Goal: Manage account settings

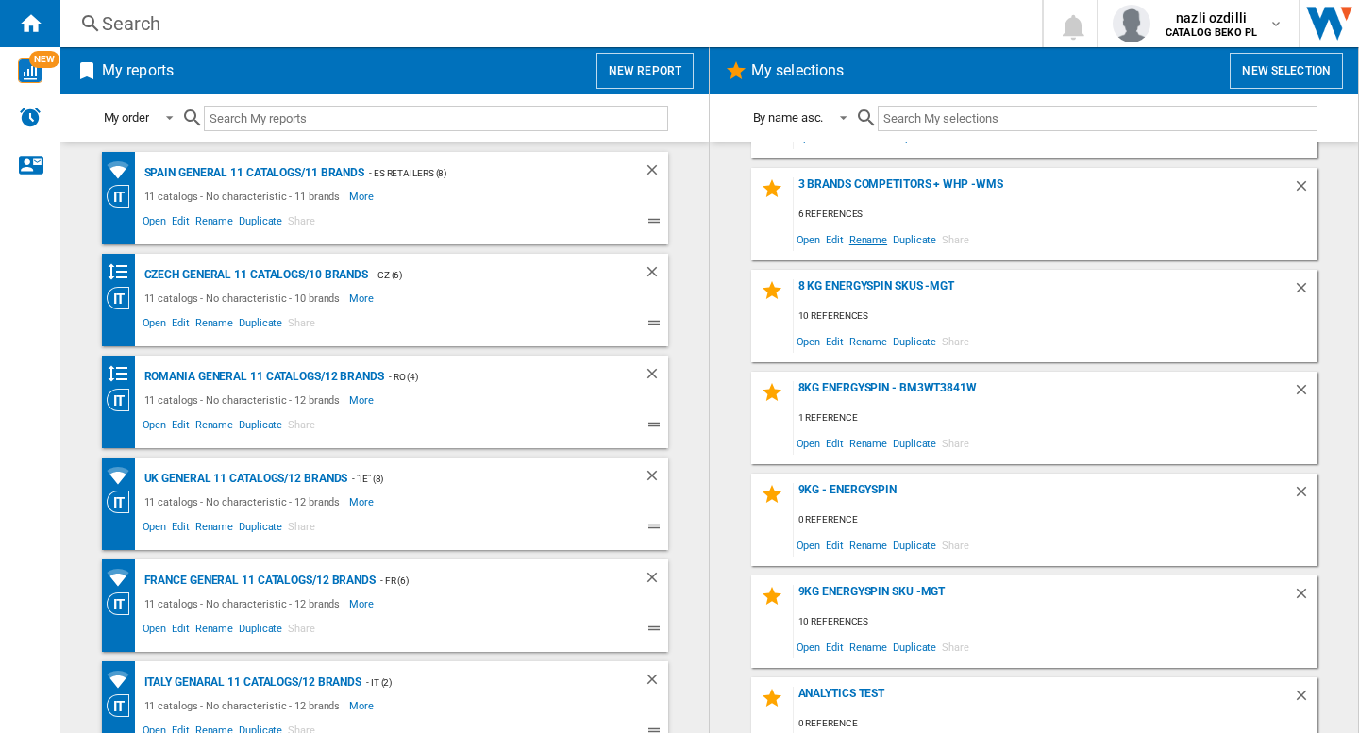
scroll to position [189, 0]
click at [855, 386] on div "8kg EnergySpin - BM3WT3841W" at bounding box center [1043, 392] width 499 height 25
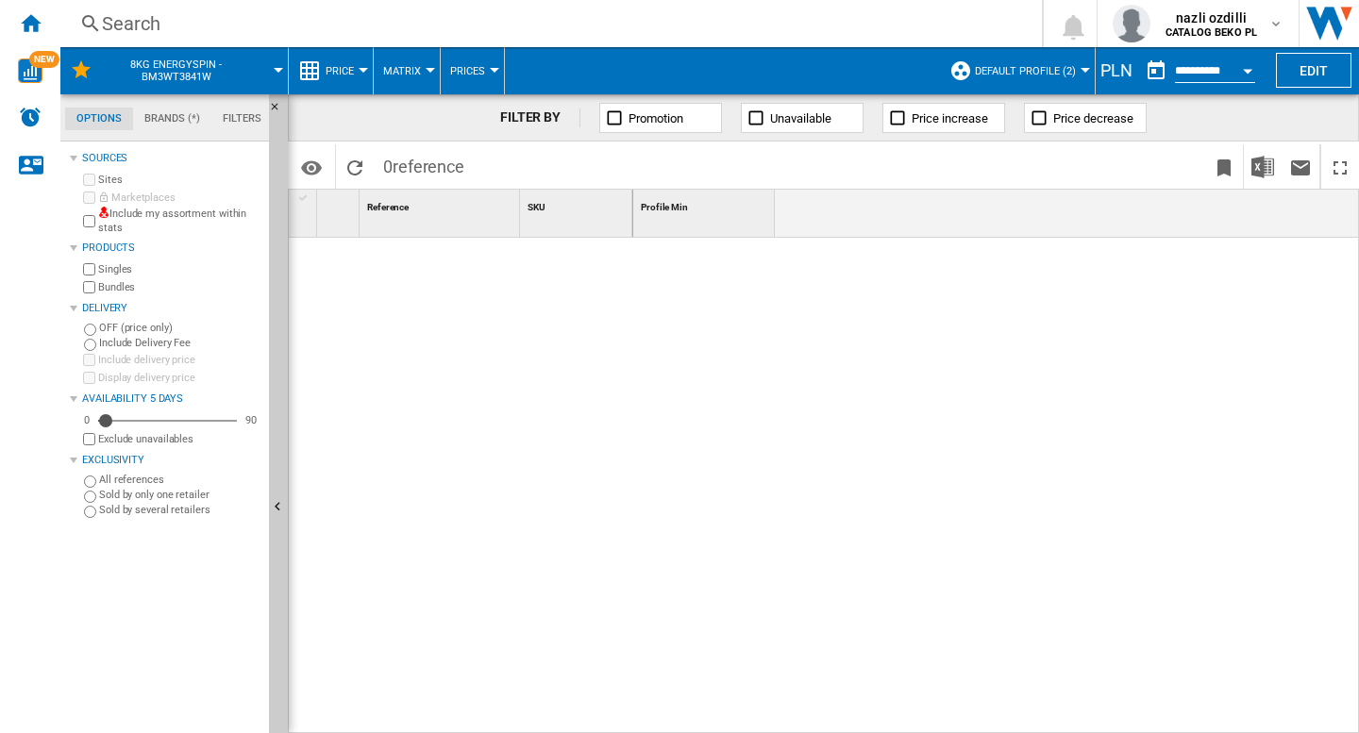
click at [1107, 78] on div "PLN" at bounding box center [1117, 71] width 42 height 24
click at [1109, 78] on div "PLN" at bounding box center [1117, 71] width 42 height 24
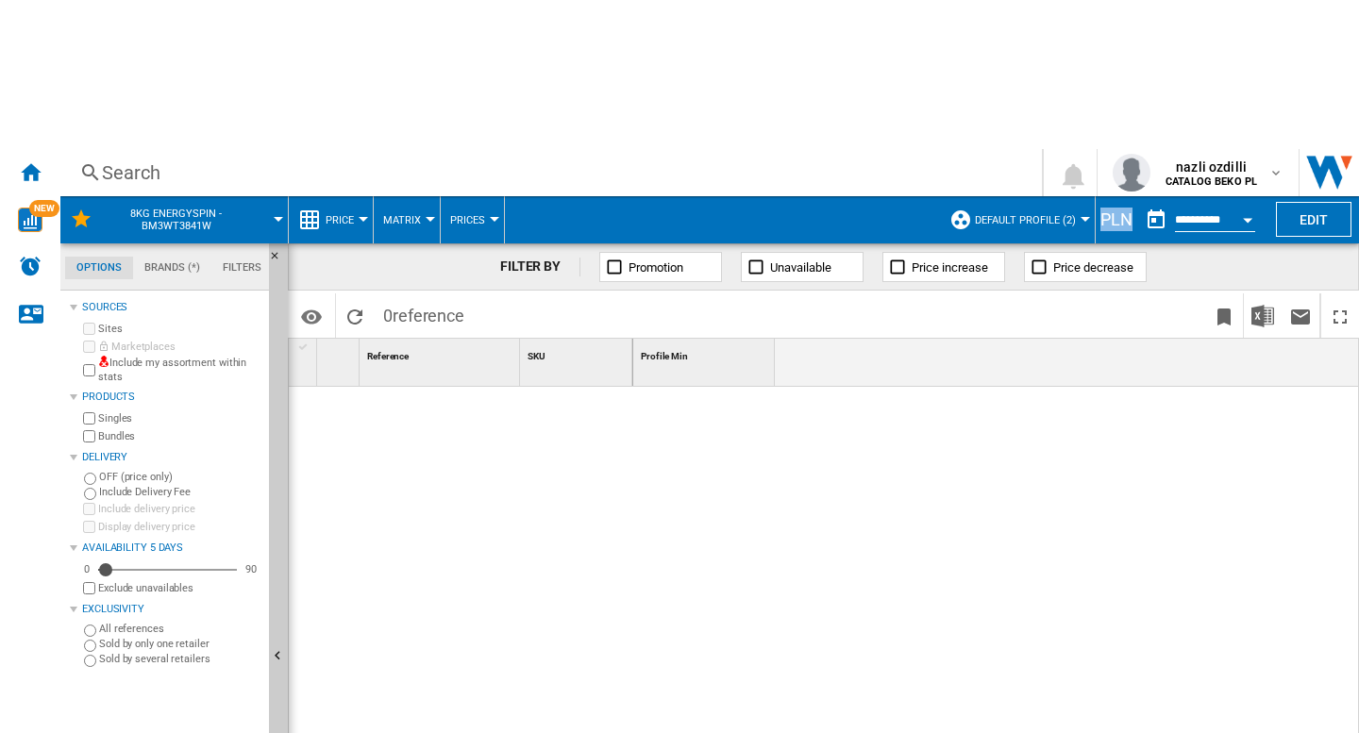
click at [1109, 208] on div "PLN" at bounding box center [1117, 220] width 42 height 24
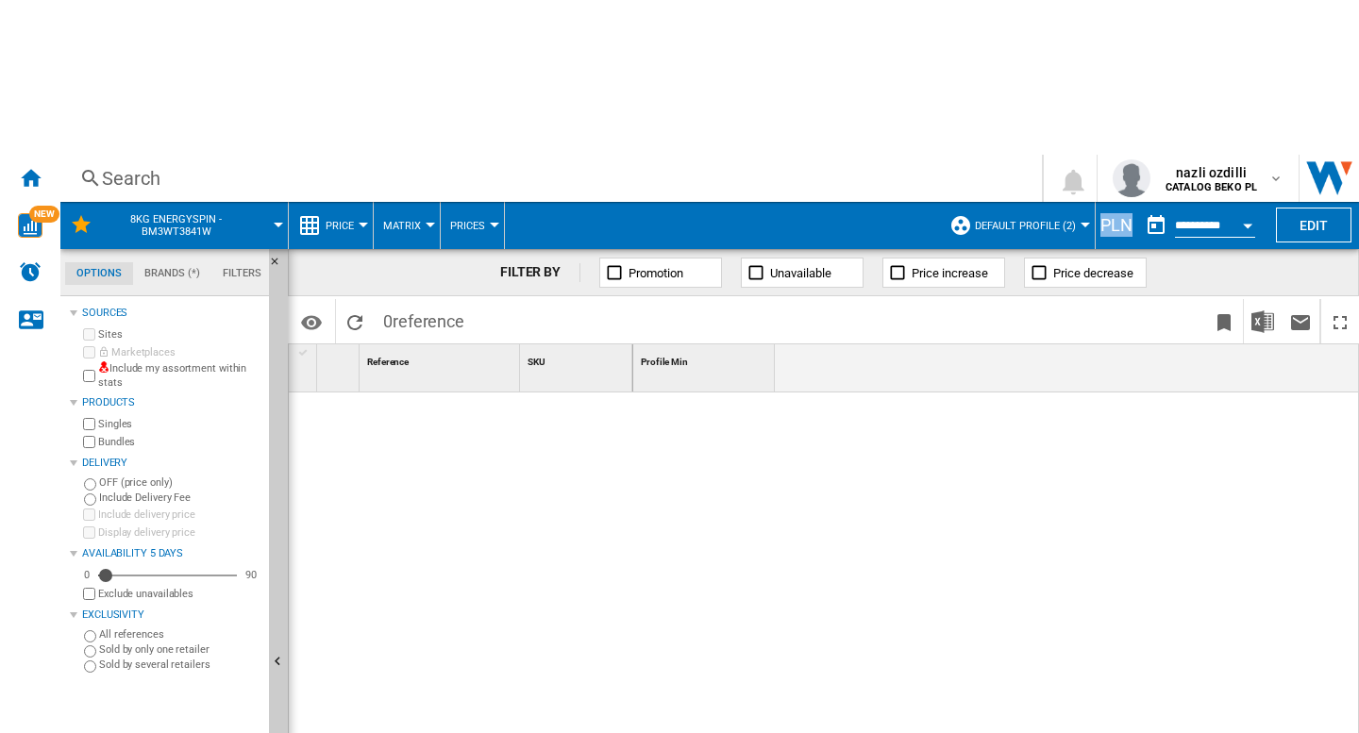
click at [1110, 213] on div "PLN" at bounding box center [1117, 225] width 42 height 24
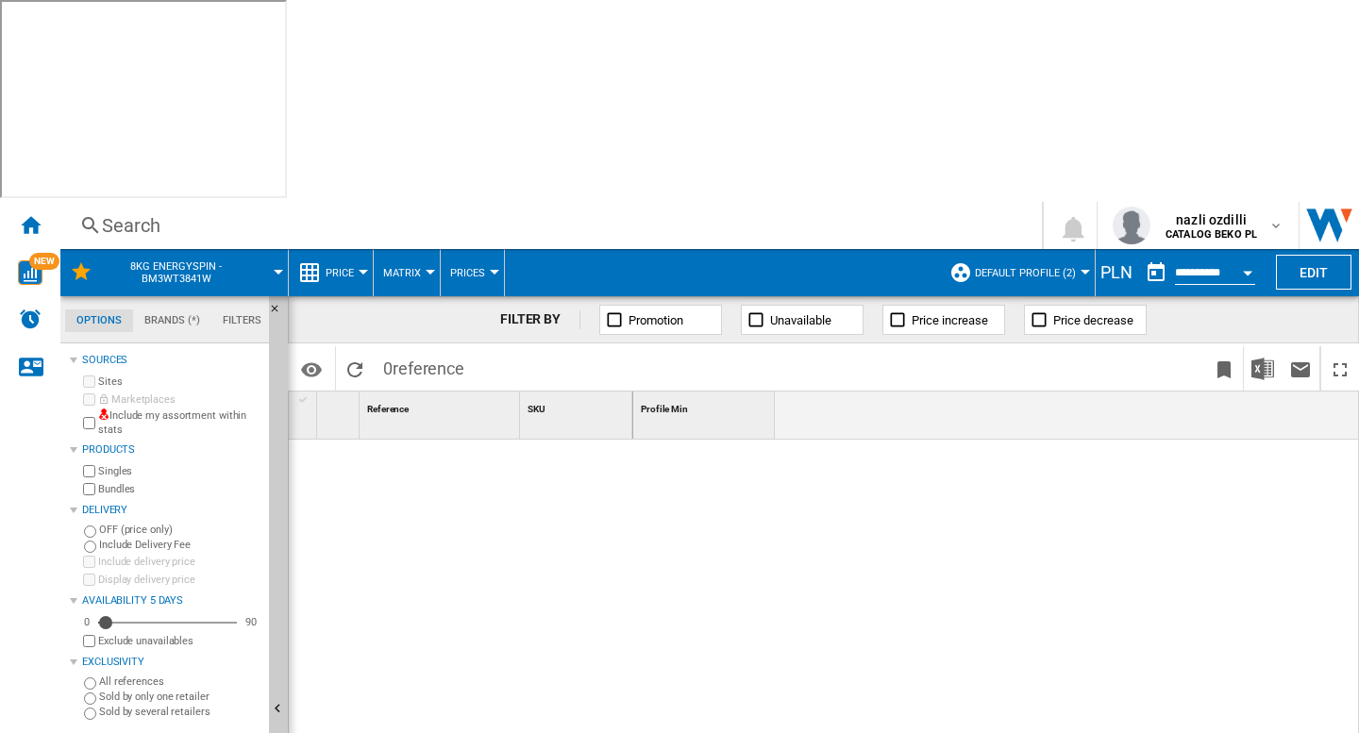
click at [1107, 261] on div "PLN" at bounding box center [1117, 273] width 42 height 24
click at [33, 213] on ng-md-icon "Home" at bounding box center [30, 224] width 23 height 23
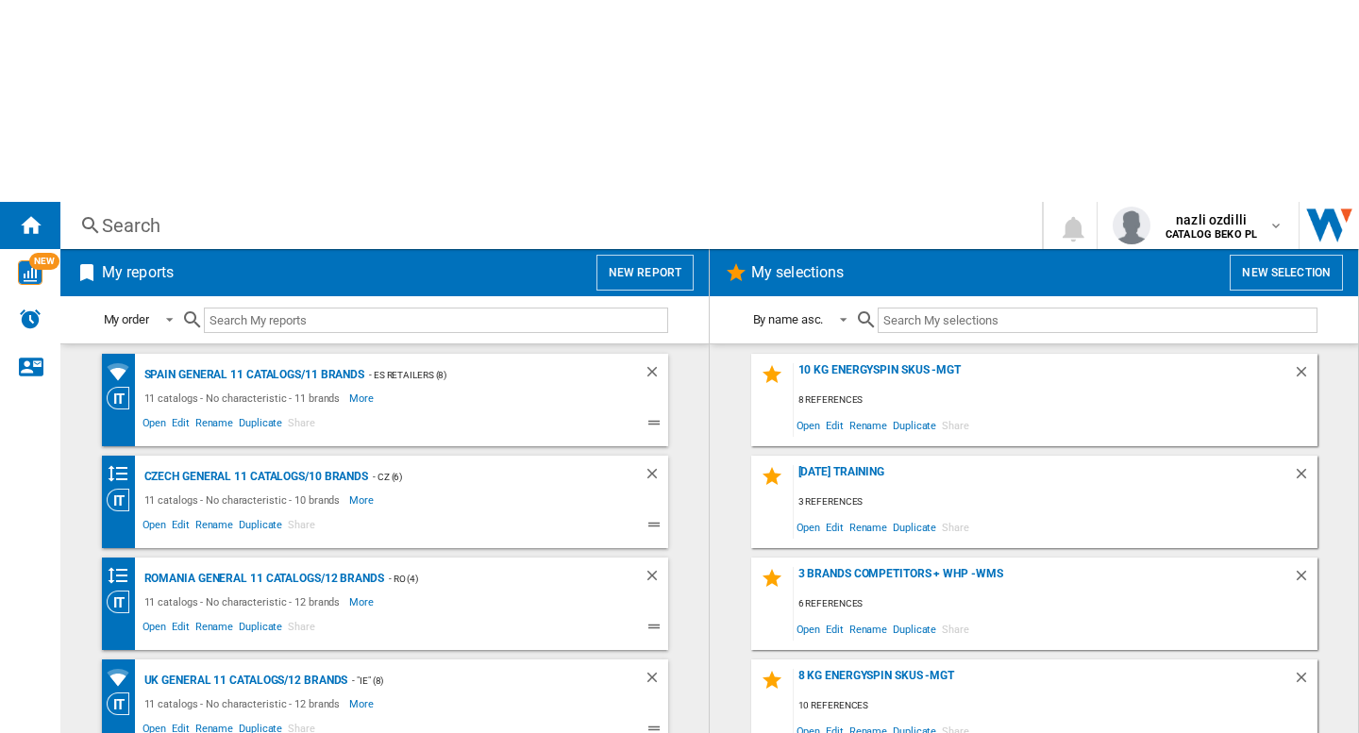
click at [668, 255] on button "New report" at bounding box center [645, 273] width 97 height 36
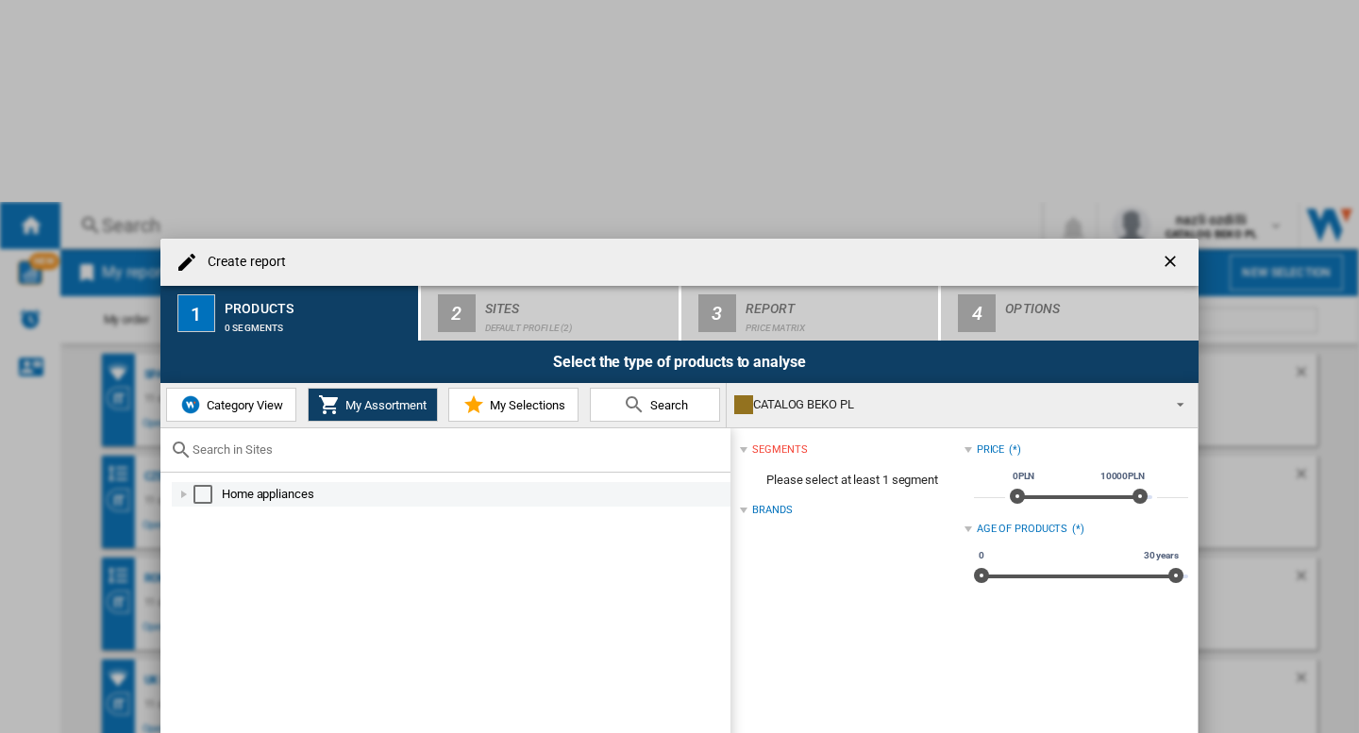
click at [210, 485] on div "Select" at bounding box center [202, 494] width 19 height 19
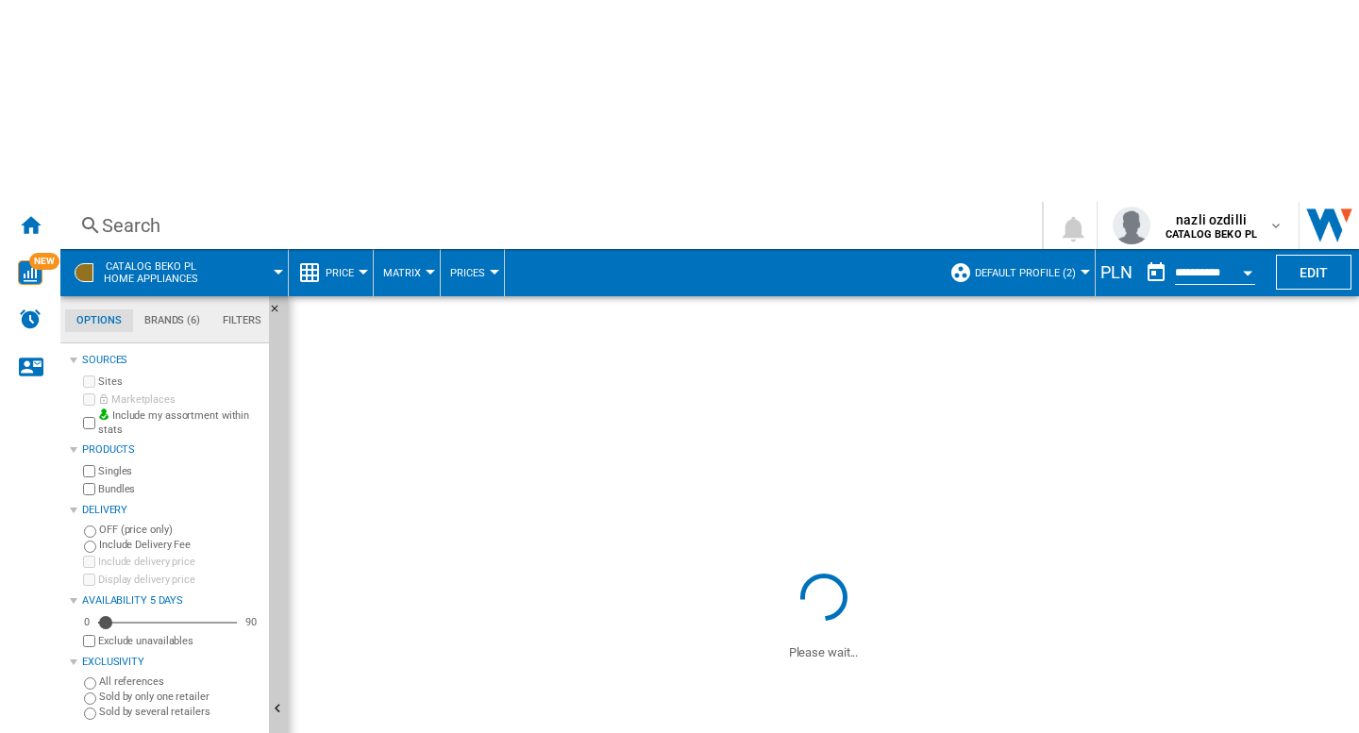
click at [1103, 261] on div "PLN" at bounding box center [1117, 273] width 42 height 24
click at [1113, 261] on div "PLN" at bounding box center [1117, 273] width 42 height 24
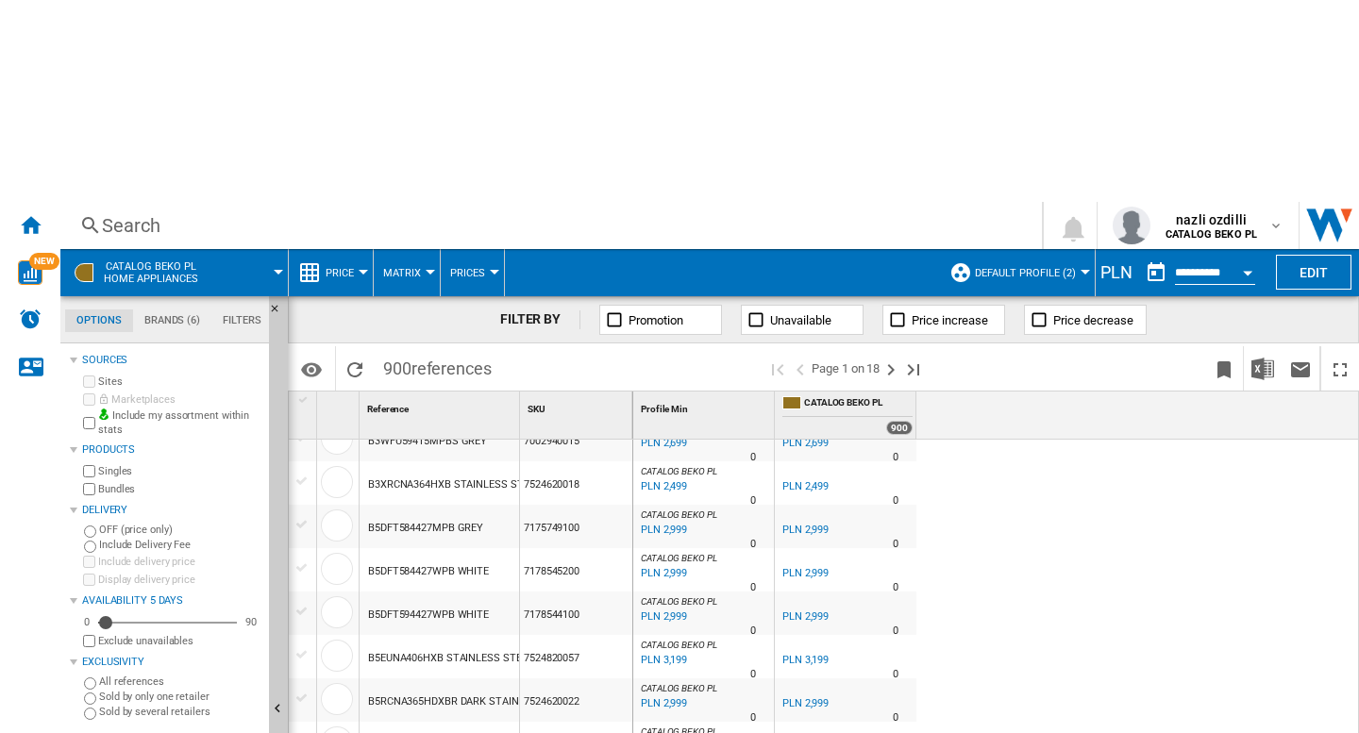
scroll to position [189, 0]
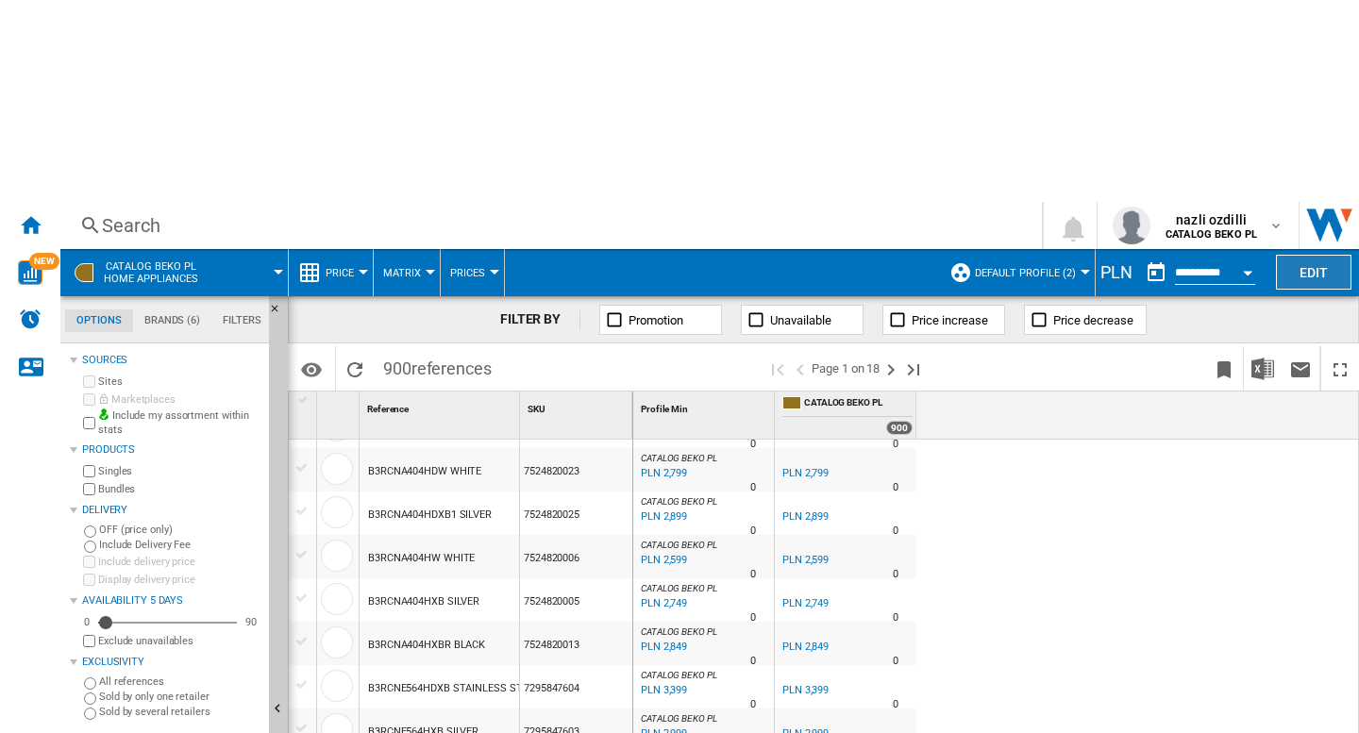
click at [1324, 255] on button "Edit" at bounding box center [1314, 272] width 76 height 35
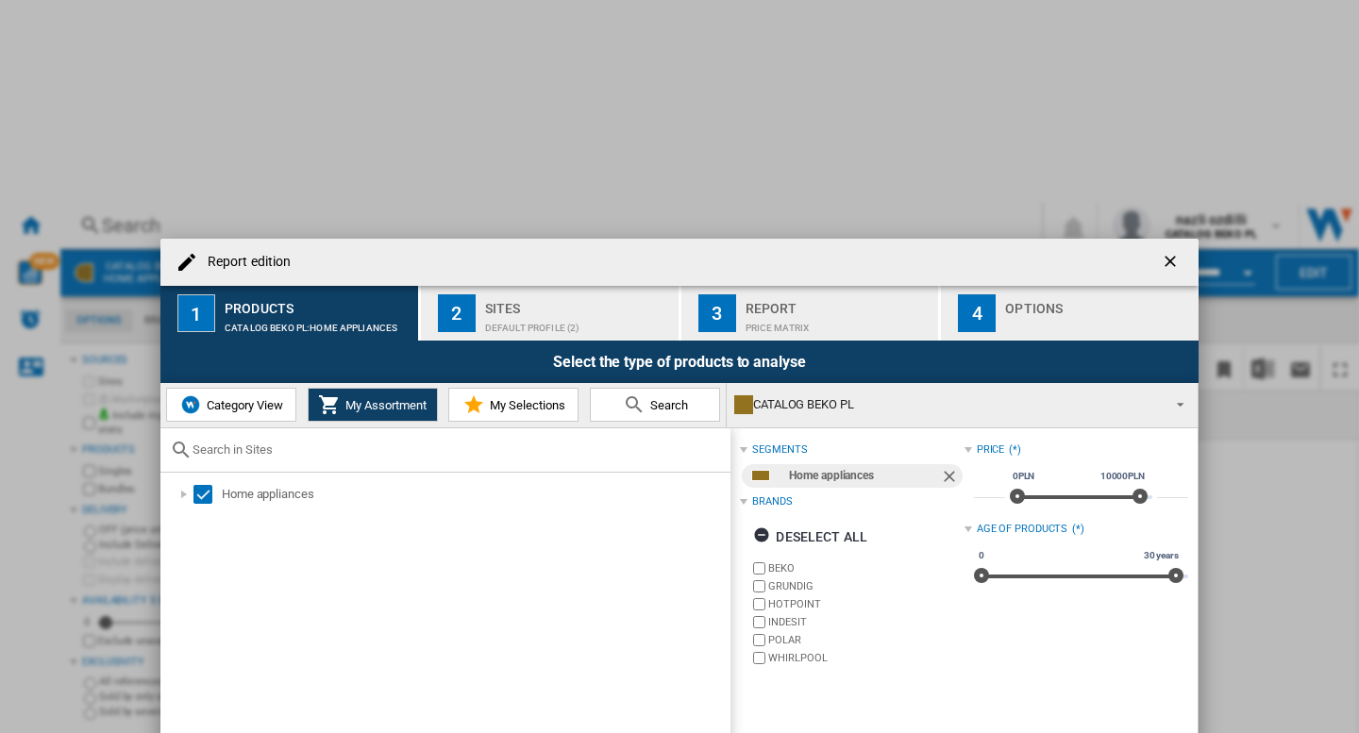
click at [558, 313] on div "Default profile (2)" at bounding box center [578, 323] width 186 height 20
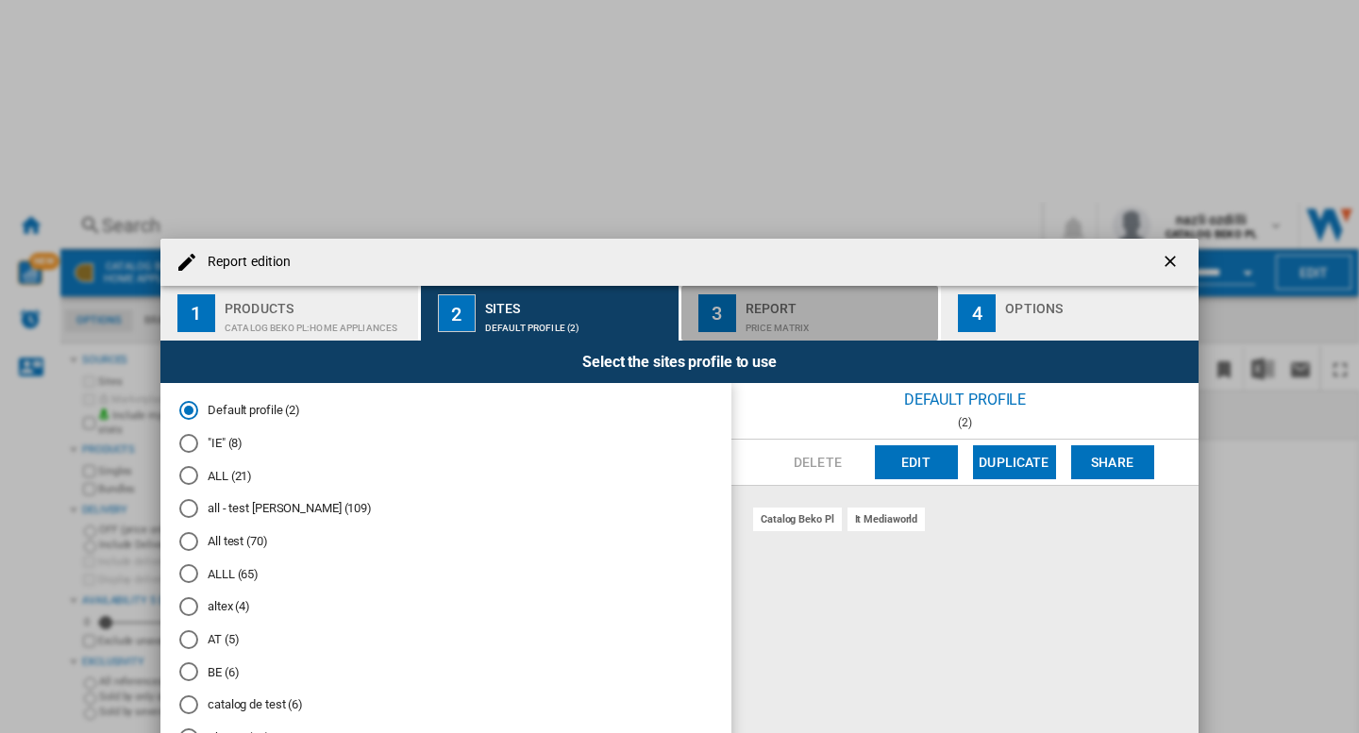
click at [815, 313] on div "Price Matrix" at bounding box center [839, 323] width 186 height 20
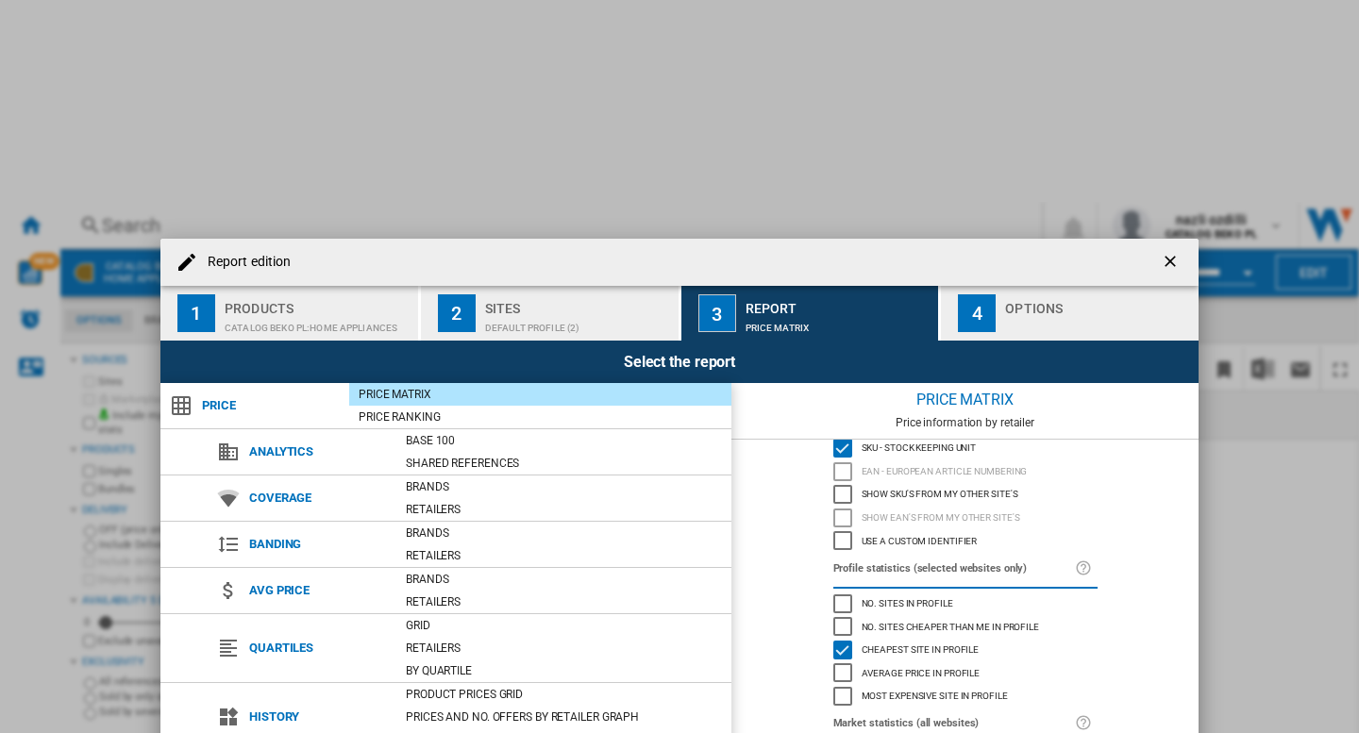
scroll to position [66, 0]
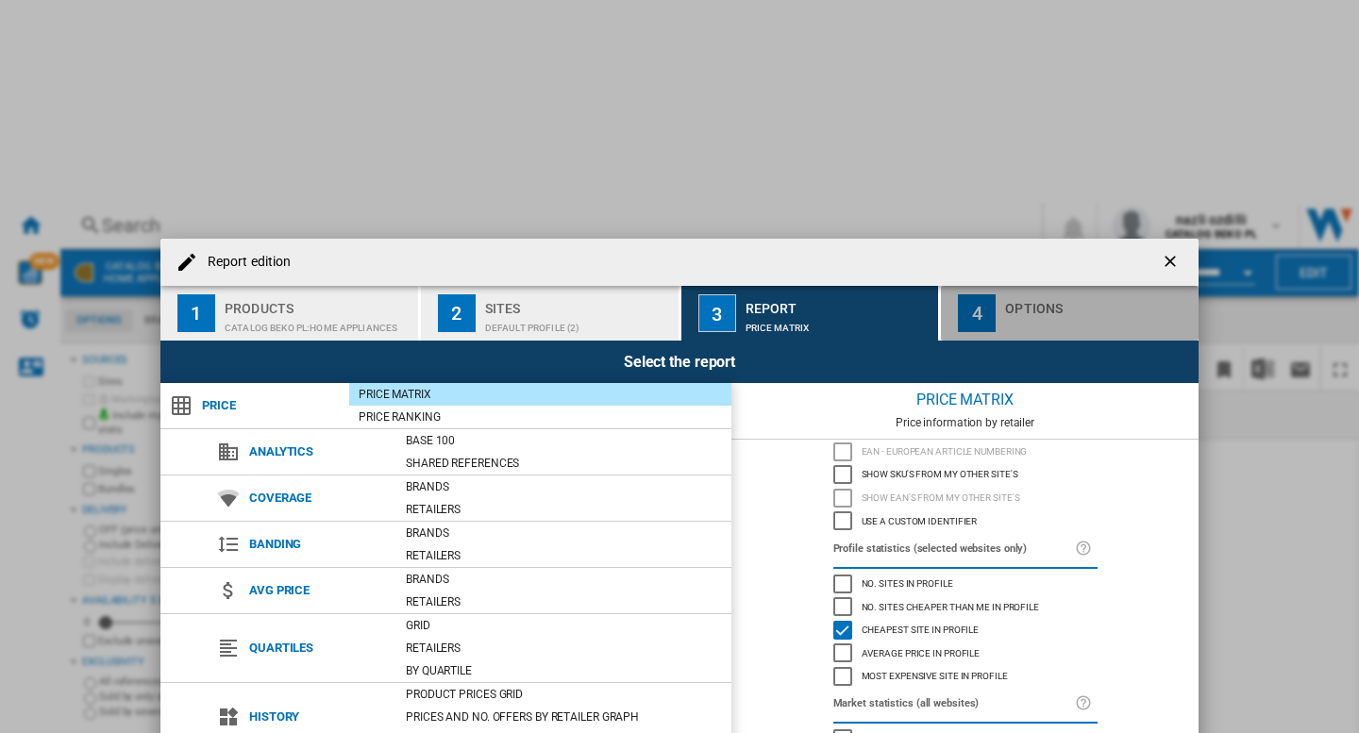
click at [1037, 313] on div "Report edition ..." at bounding box center [1098, 323] width 186 height 20
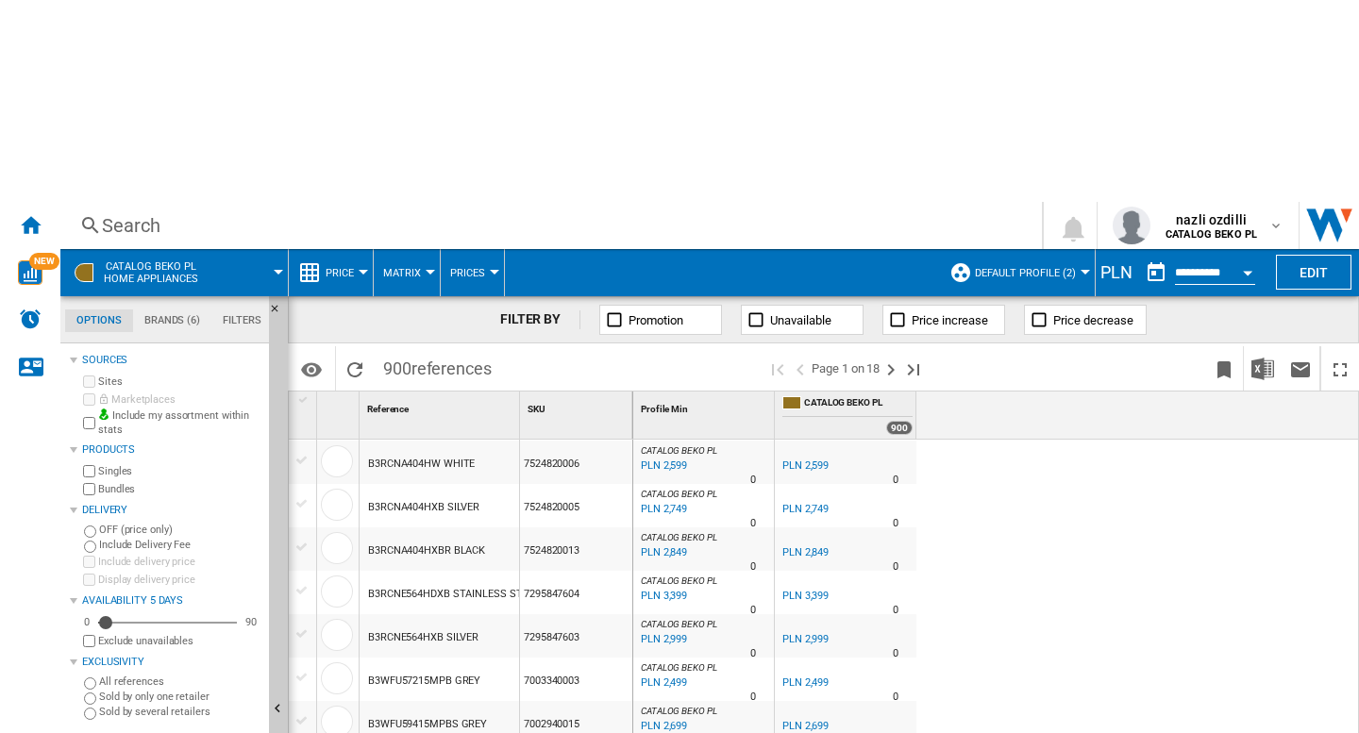
scroll to position [189, 0]
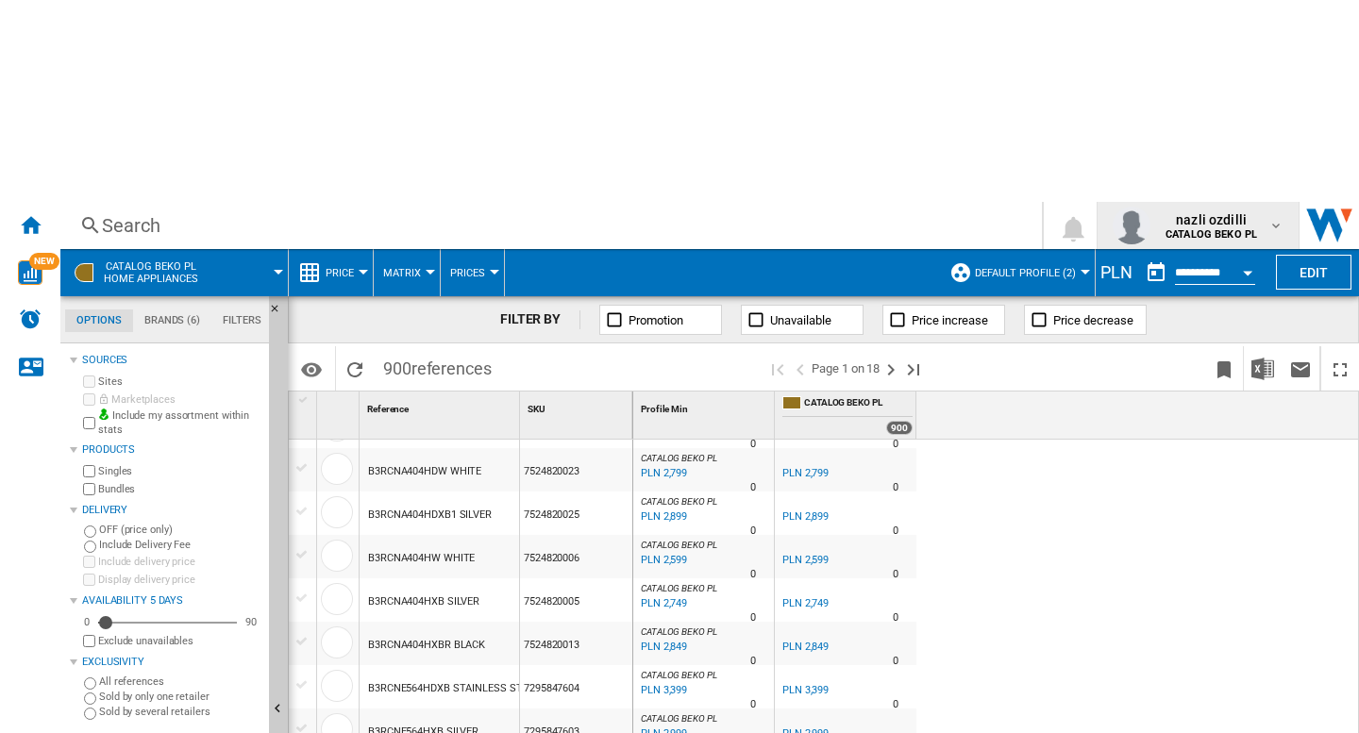
click at [1227, 210] on span "nazli ozdilli" at bounding box center [1212, 219] width 92 height 19
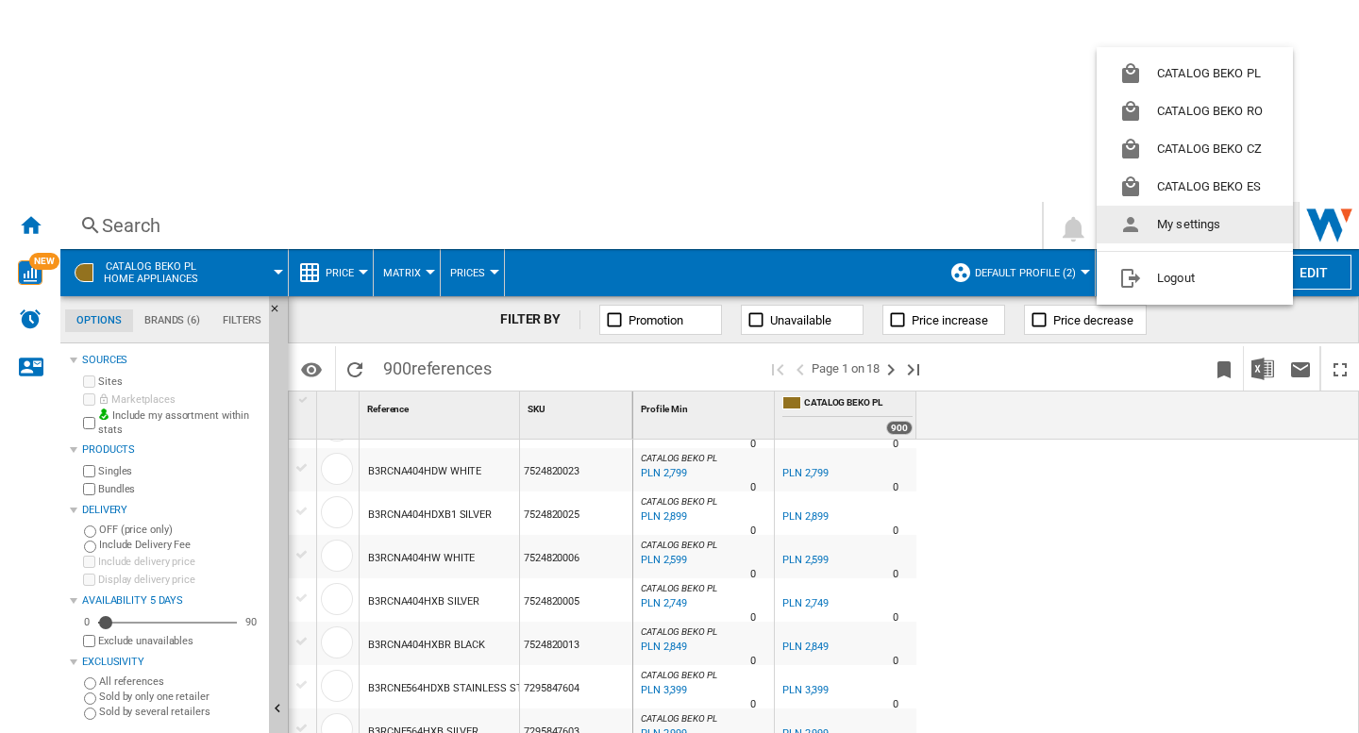
click at [1199, 213] on button "My settings" at bounding box center [1195, 225] width 196 height 38
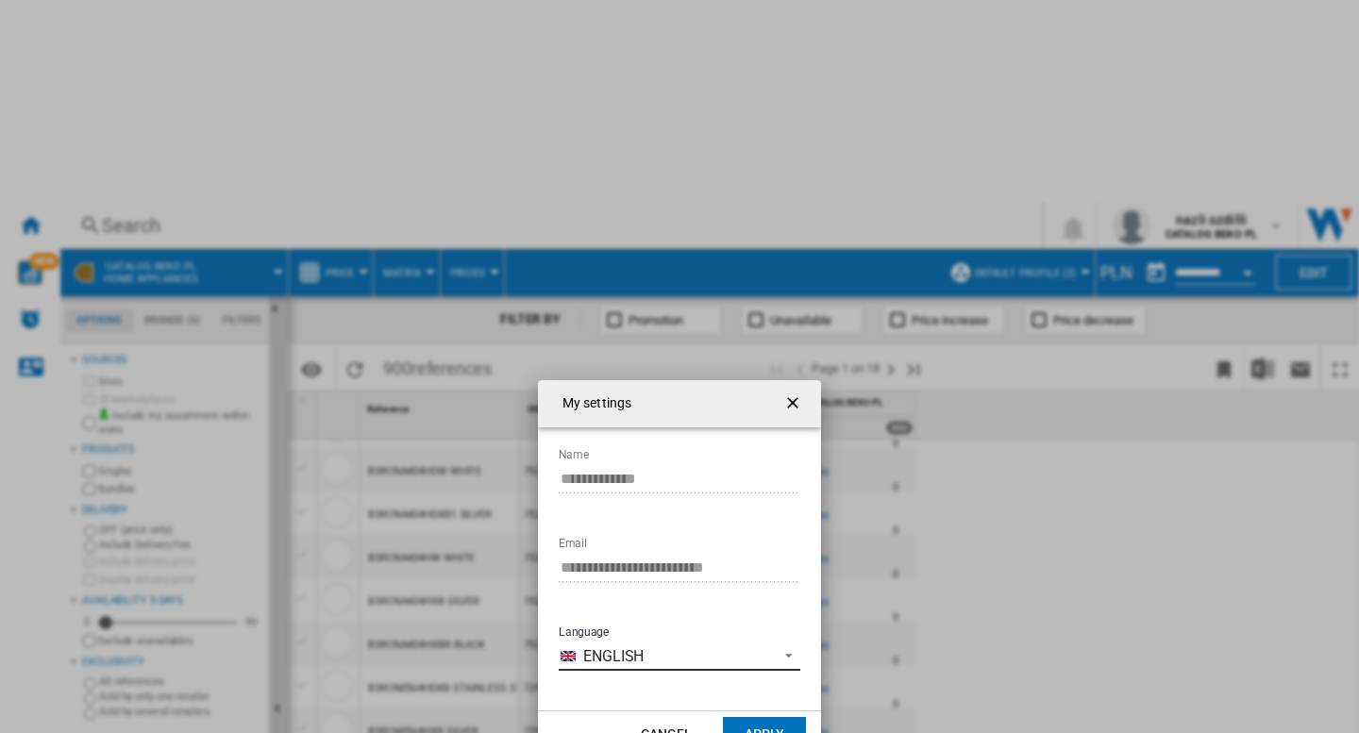
click at [788, 646] on span "Language: \a\9\9\9\9\9\9\9\a\9 \a\9 English\a\9\9\9\9\9\9\9\a\9\9\9" at bounding box center [783, 654] width 23 height 17
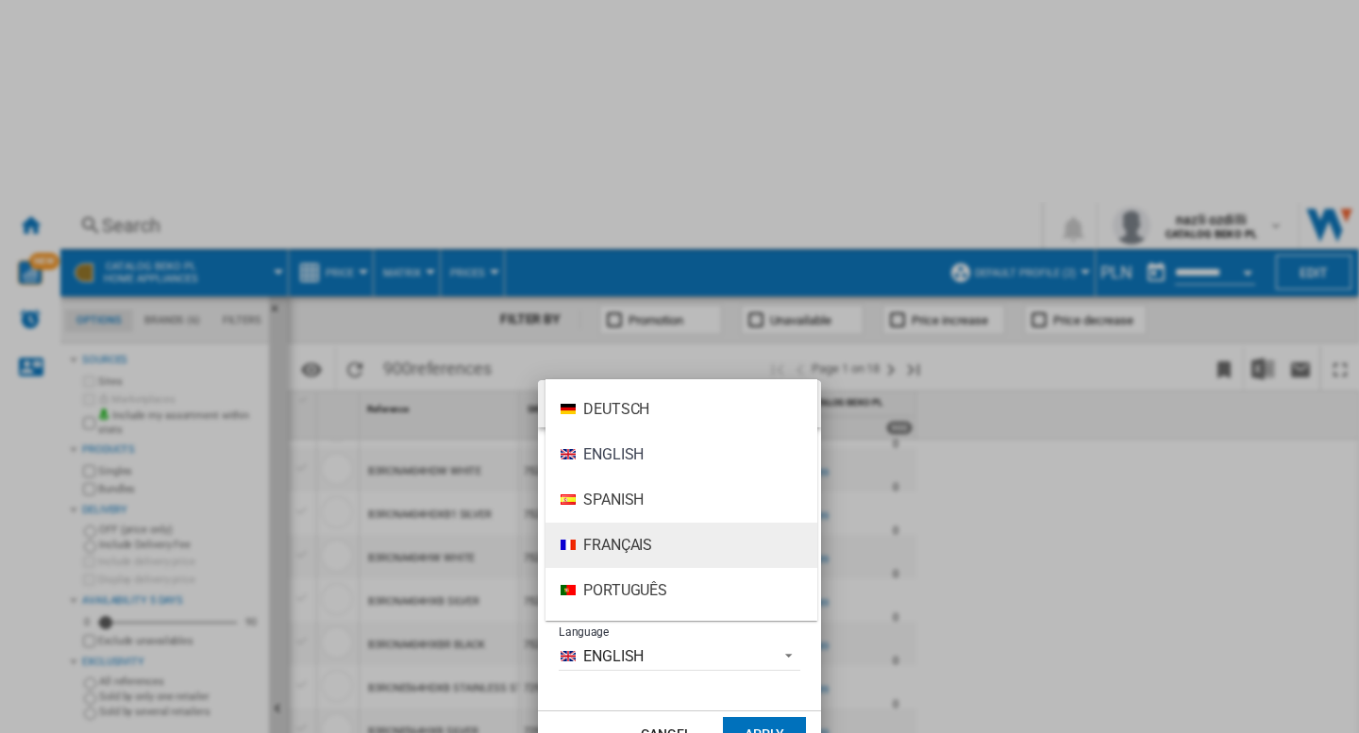
click at [635, 537] on span "Français" at bounding box center [617, 545] width 69 height 21
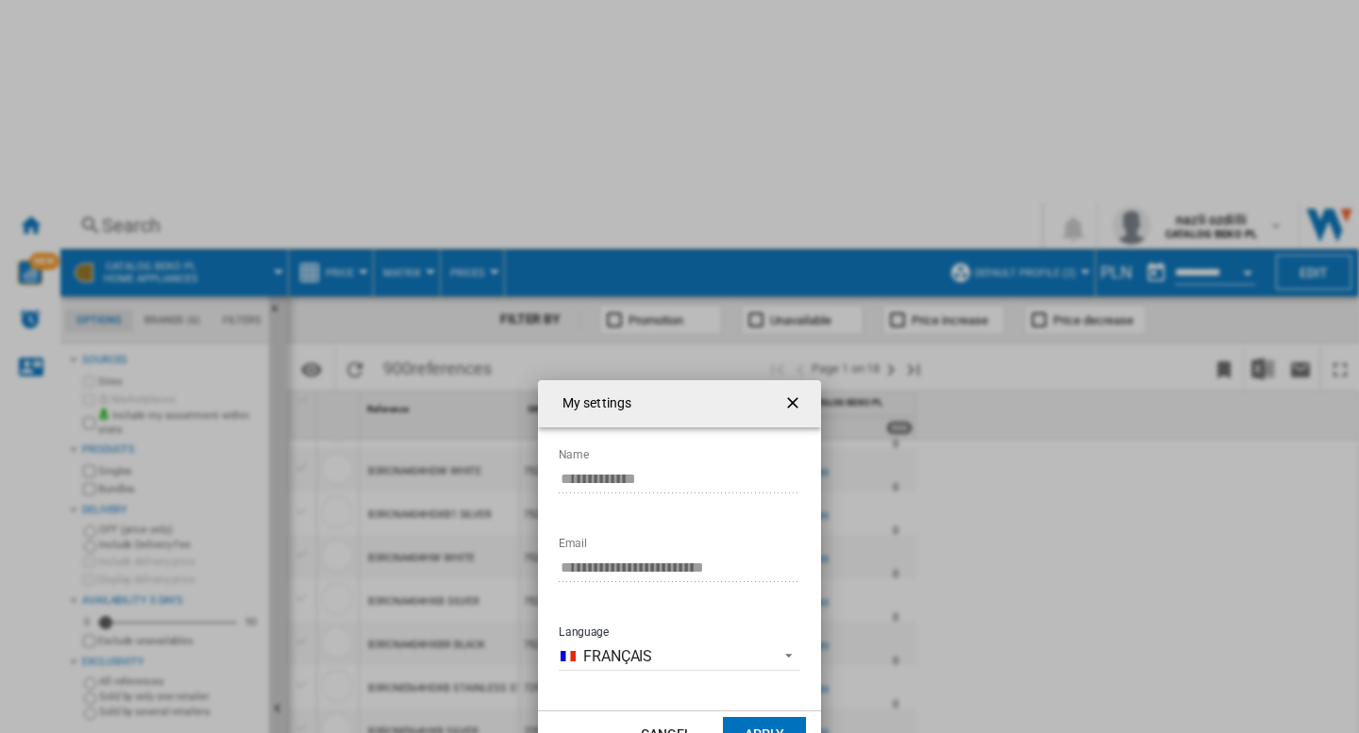
click at [761, 717] on button "Apply" at bounding box center [764, 734] width 83 height 34
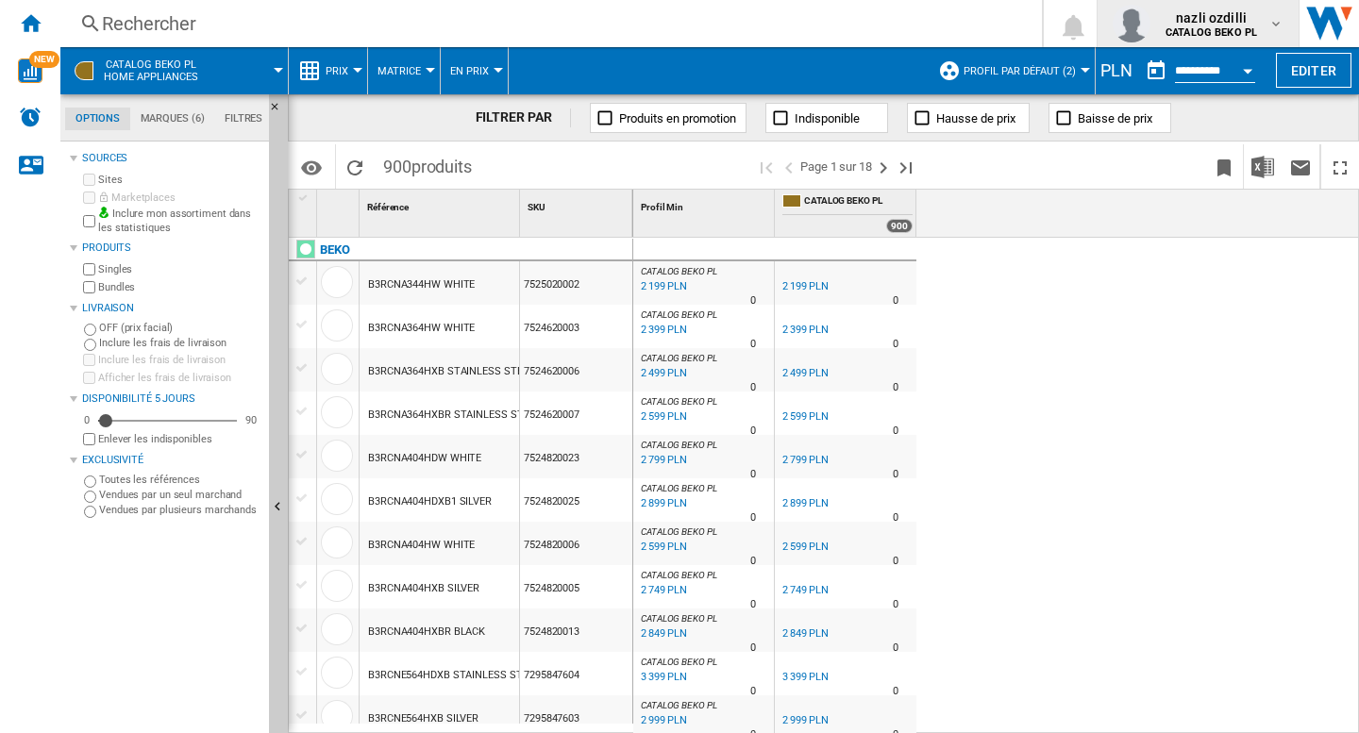
click at [1273, 20] on md-icon "button" at bounding box center [1276, 23] width 15 height 15
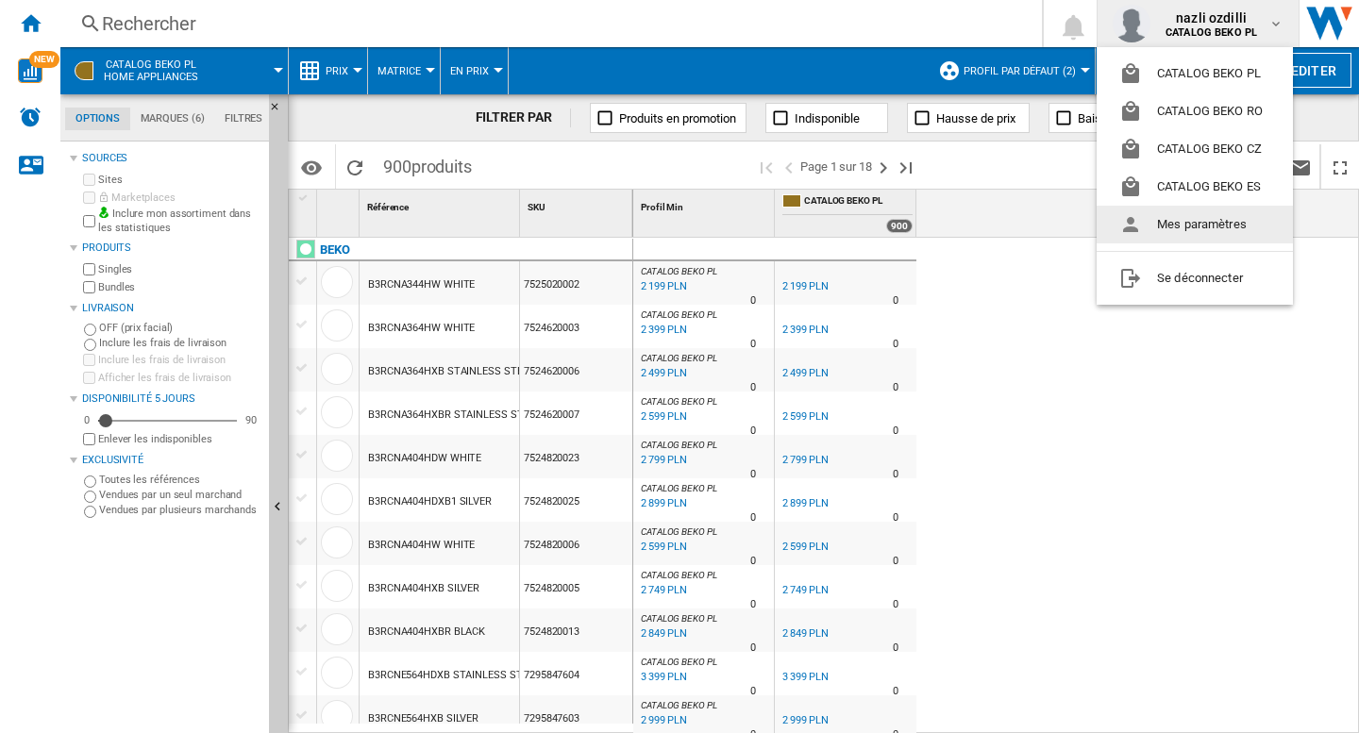
click at [1183, 232] on button "Mes paramètres" at bounding box center [1195, 225] width 196 height 38
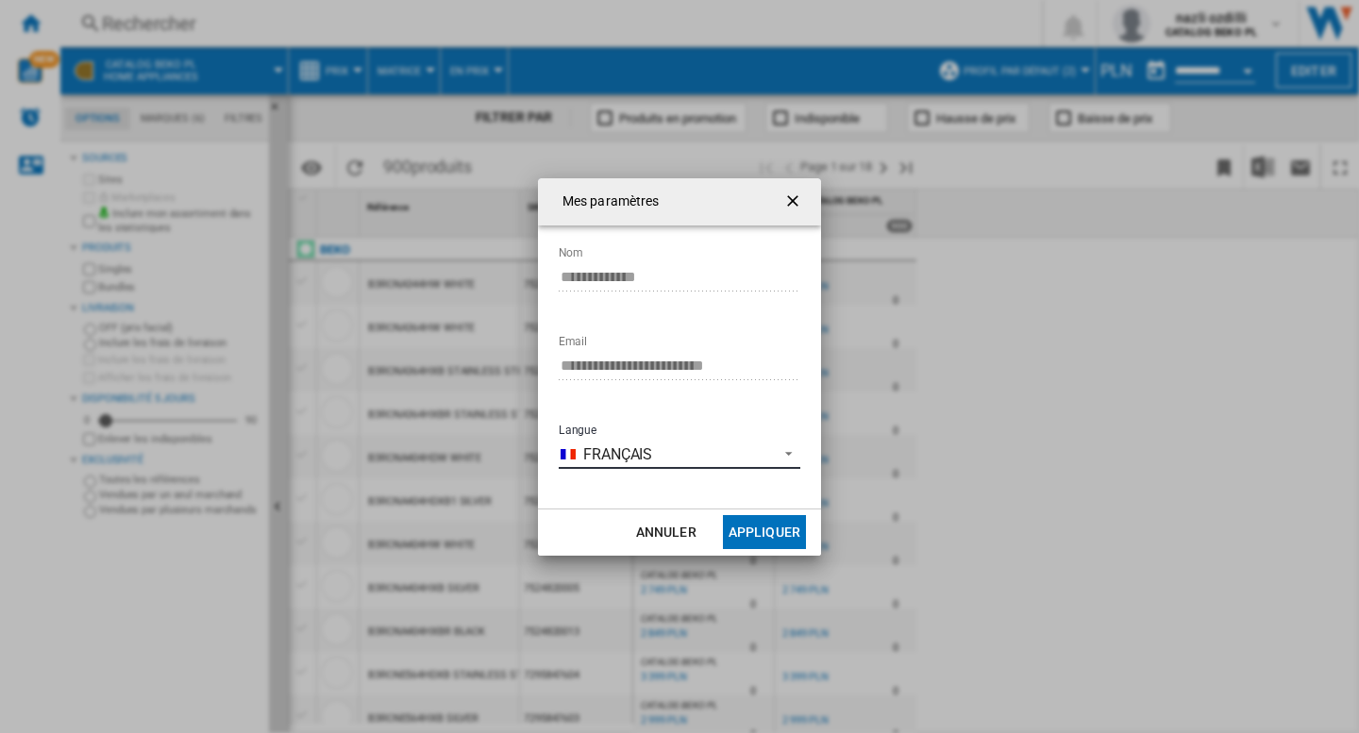
click at [675, 448] on span "Français" at bounding box center [675, 455] width 185 height 21
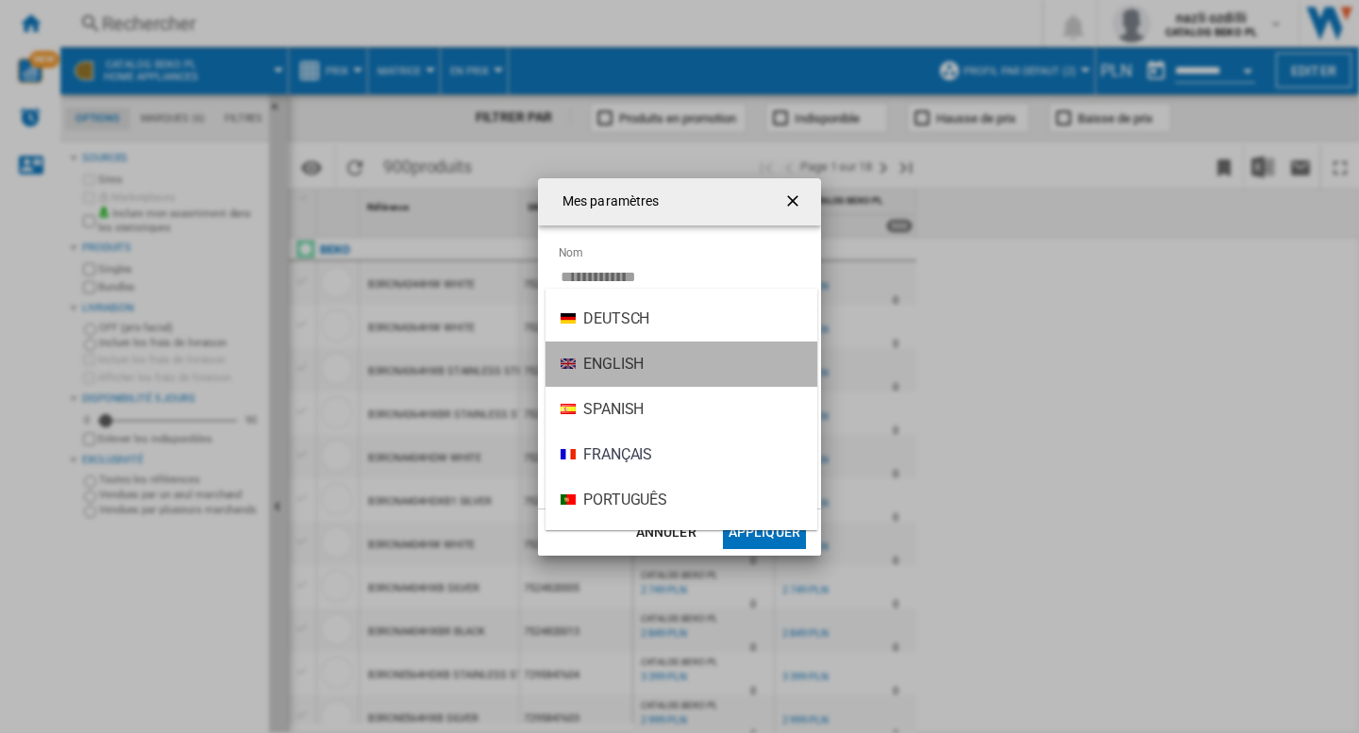
click at [633, 372] on span "English" at bounding box center [613, 364] width 60 height 21
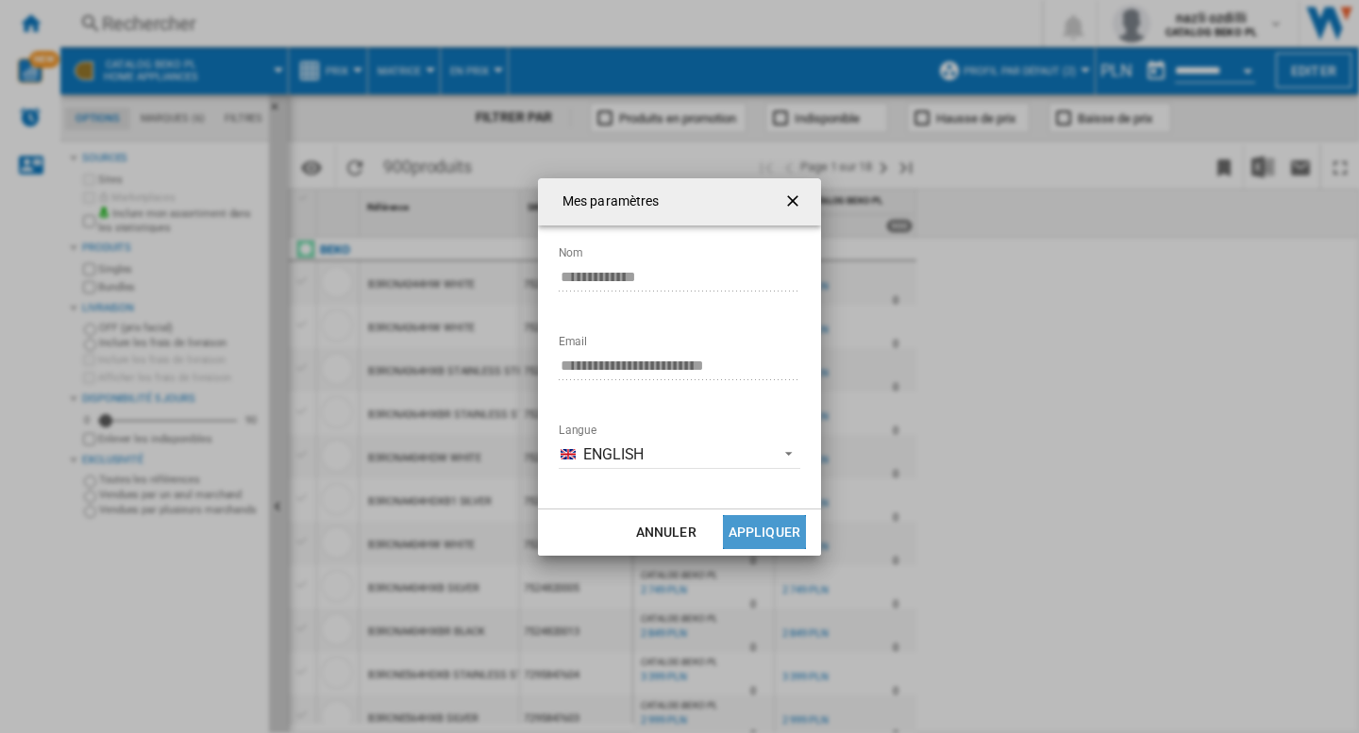
click at [765, 537] on button "Appliquer" at bounding box center [764, 532] width 83 height 34
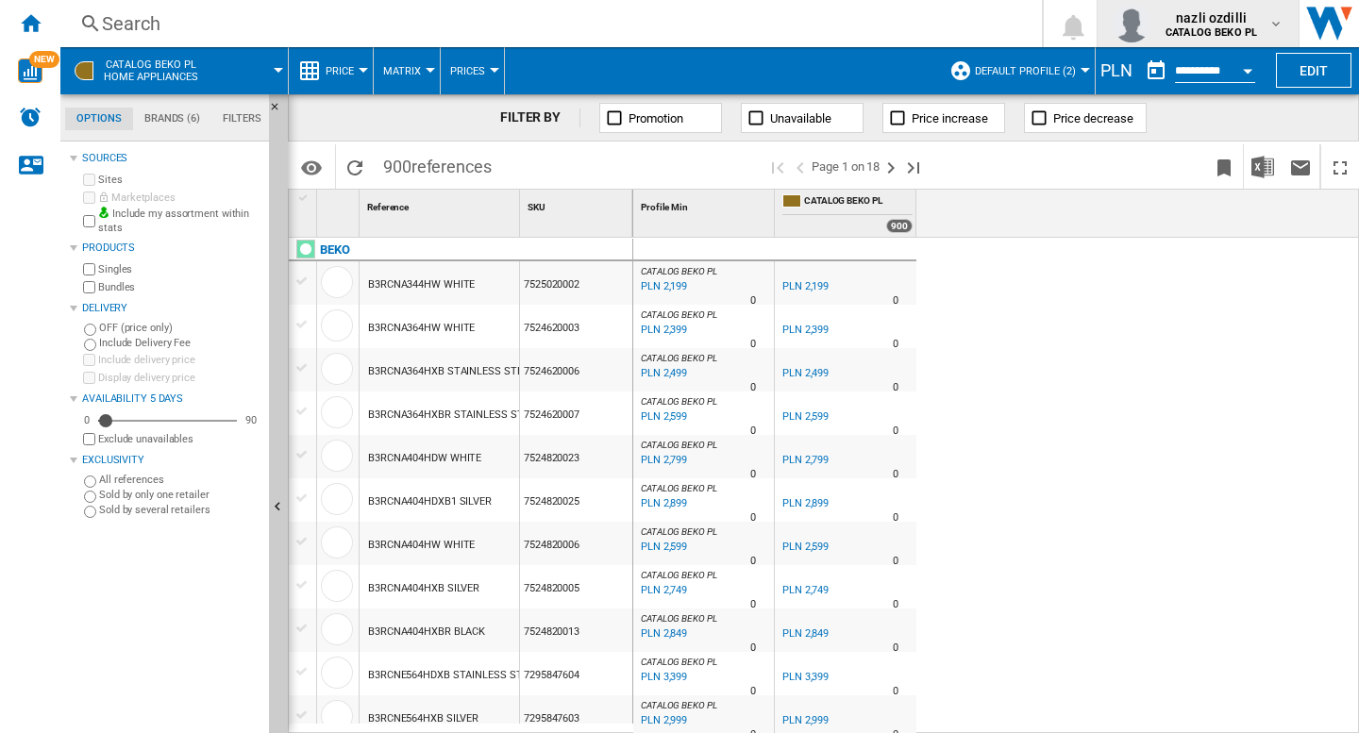
click at [1225, 34] on b "CATALOG BEKO PL" at bounding box center [1212, 32] width 92 height 12
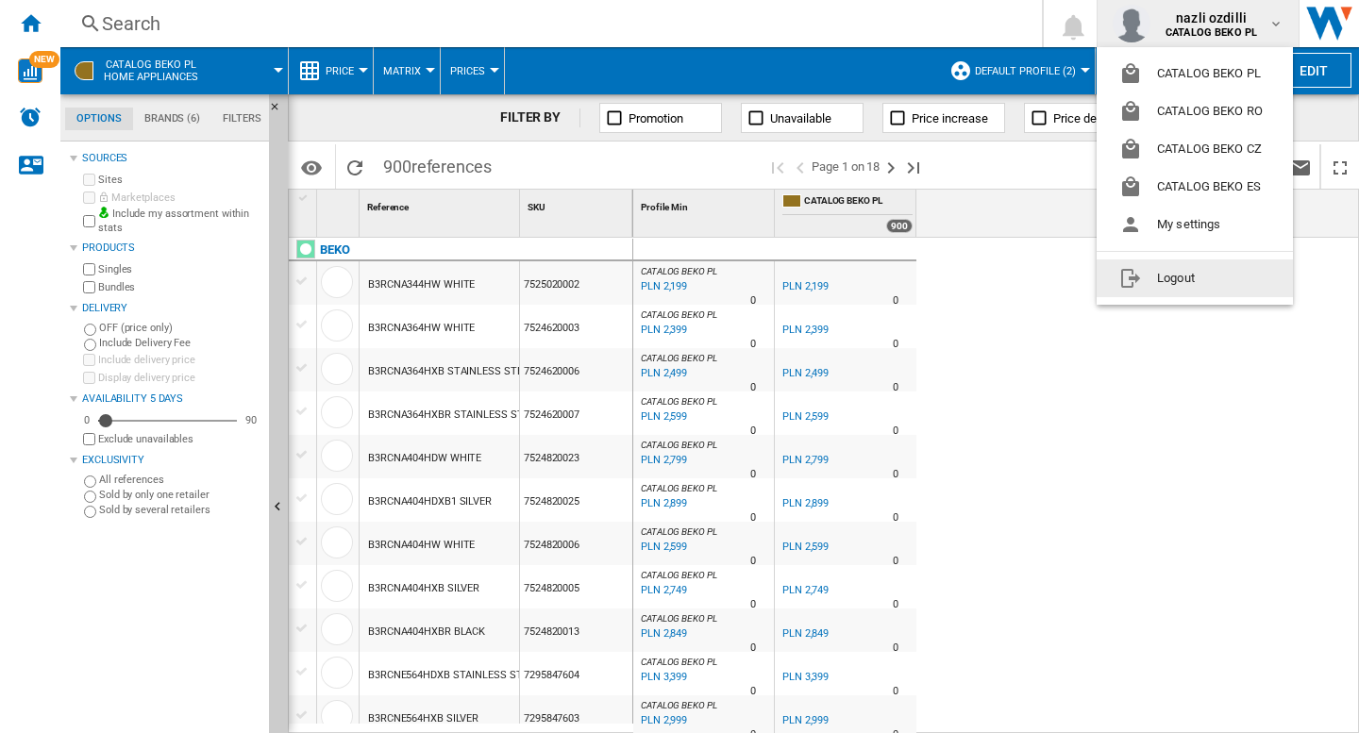
click at [1170, 291] on button "Logout" at bounding box center [1195, 279] width 196 height 38
